Goal: Task Accomplishment & Management: Complete application form

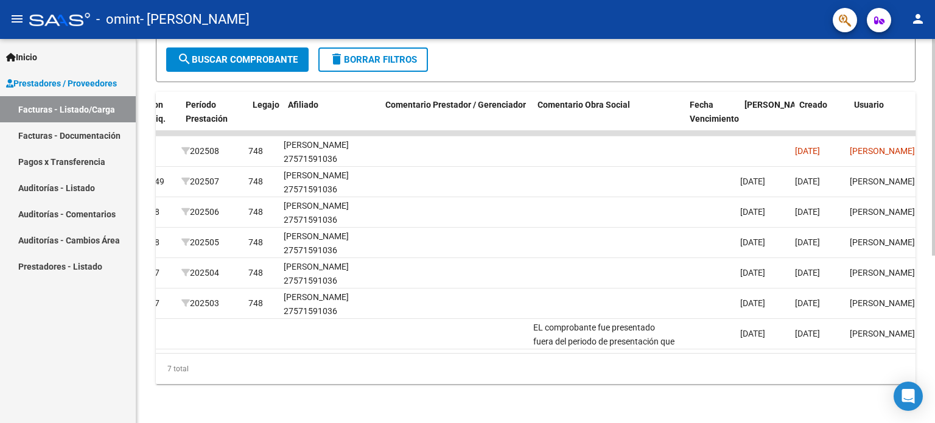
scroll to position [0, 1703]
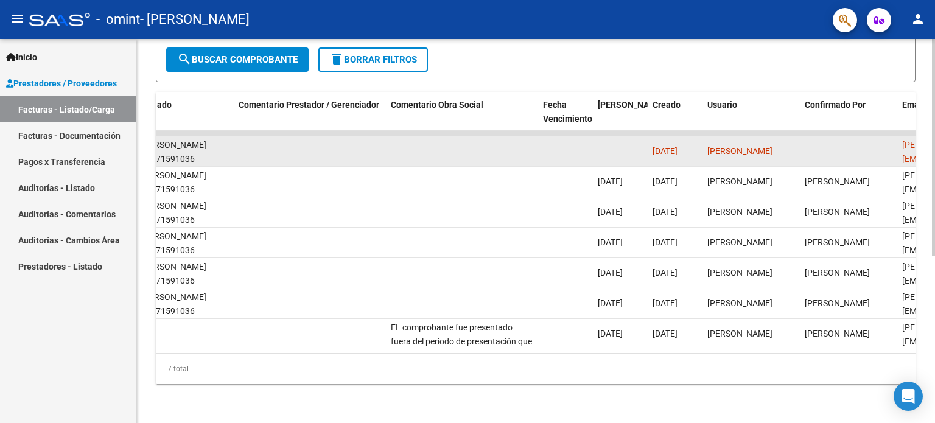
click at [570, 147] on datatable-body-cell at bounding box center [565, 151] width 55 height 30
click at [568, 145] on datatable-body-cell at bounding box center [565, 151] width 55 height 30
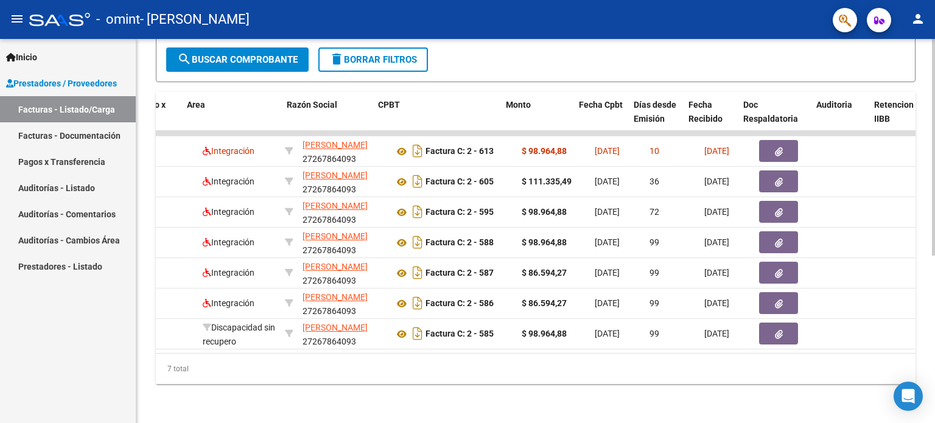
scroll to position [0, 325]
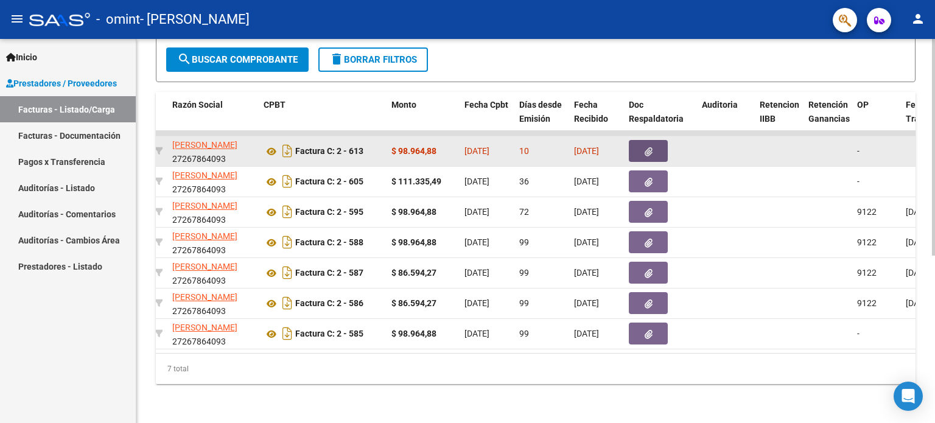
click at [640, 147] on button "button" at bounding box center [648, 151] width 39 height 22
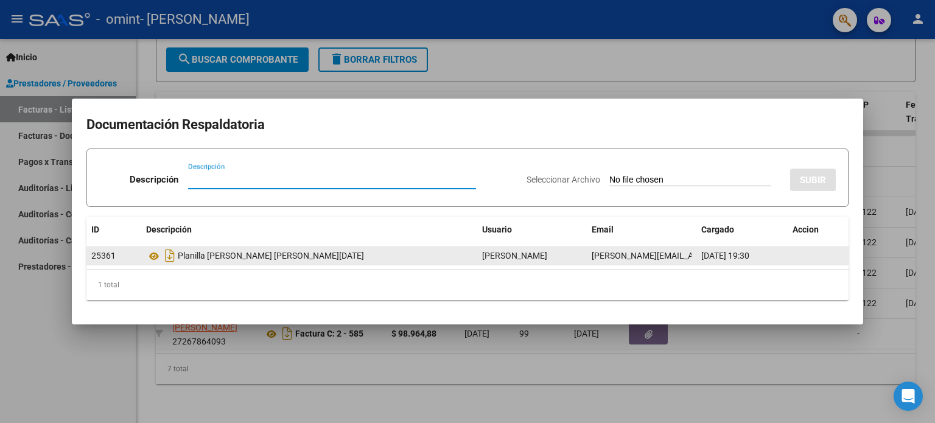
click at [280, 258] on div "Planilla [PERSON_NAME] [PERSON_NAME][DATE]" at bounding box center [309, 255] width 326 height 19
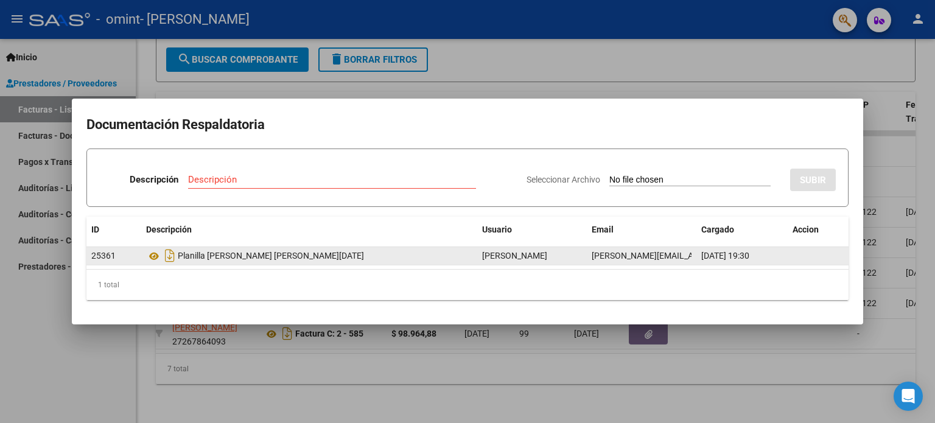
click at [130, 253] on div "25361" at bounding box center [113, 256] width 45 height 14
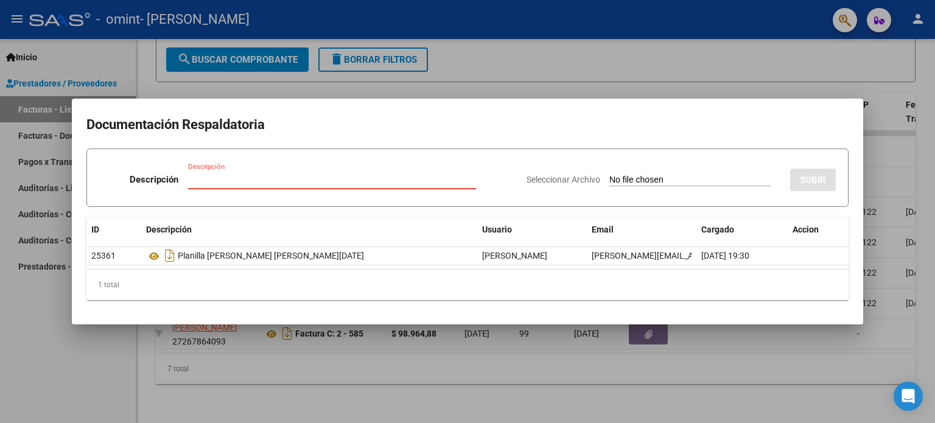
click at [268, 178] on input "Descripción" at bounding box center [332, 179] width 288 height 11
click at [646, 176] on input "Seleccionar Archivo" at bounding box center [689, 181] width 161 height 12
type input "C:\fakepath\PLANILLA DE ASISTENCIA [PERSON_NAME][DATE].jpg"
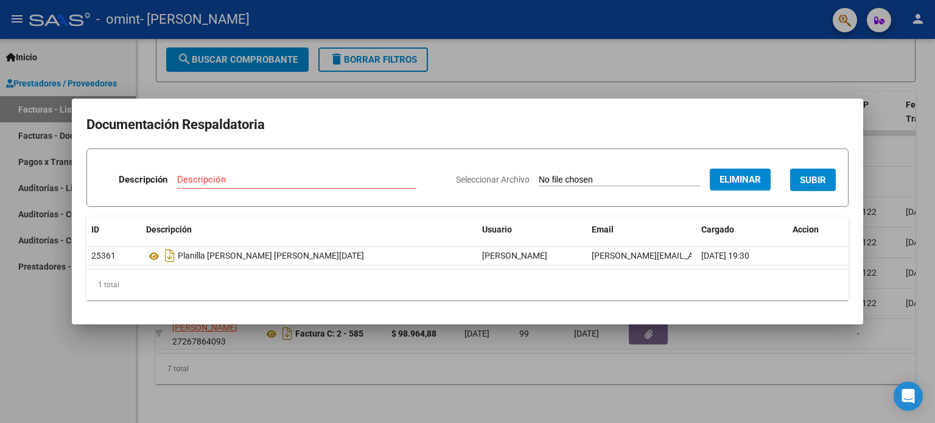
click at [256, 176] on input "Descripción" at bounding box center [296, 179] width 239 height 11
type input "p"
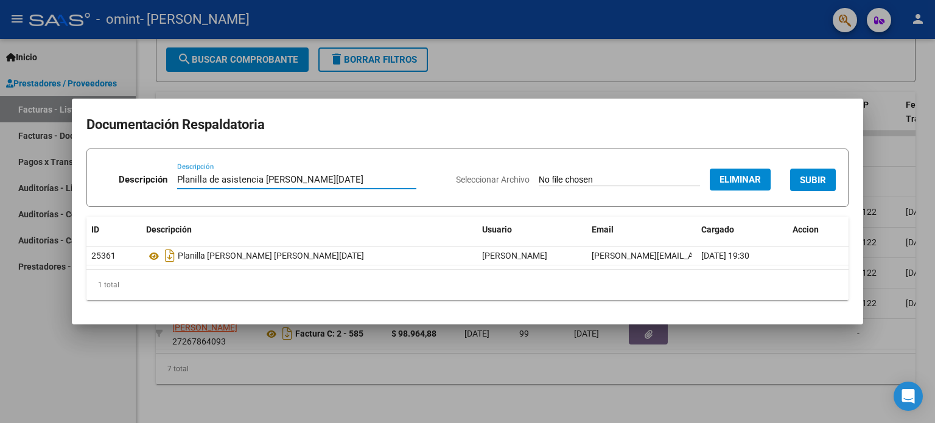
type input "Planilla de asistencia [PERSON_NAME][DATE]"
click at [815, 180] on span "SUBIR" at bounding box center [813, 180] width 26 height 11
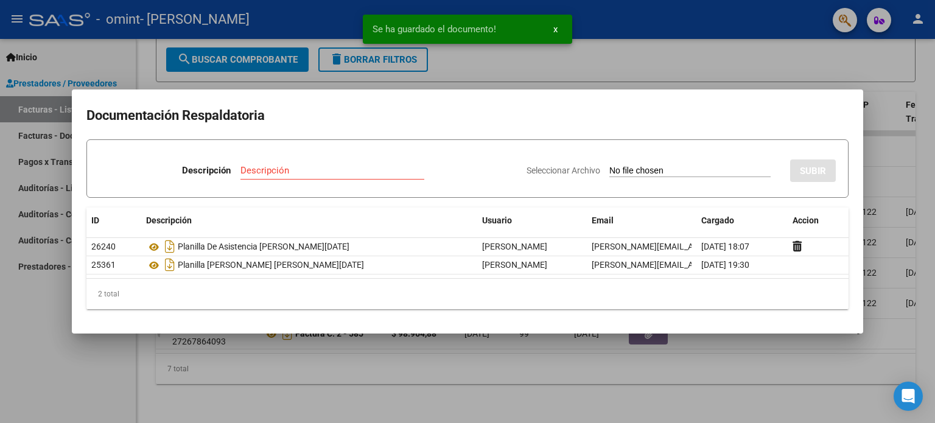
click at [635, 374] on div at bounding box center [467, 211] width 935 height 423
